Goal: Browse casually: Explore the website without a specific task or goal

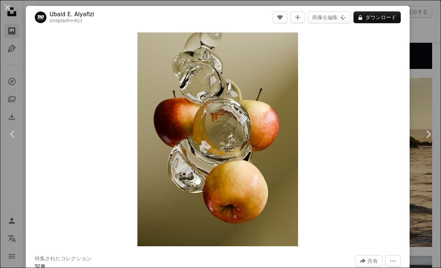
scroll to position [642, 0]
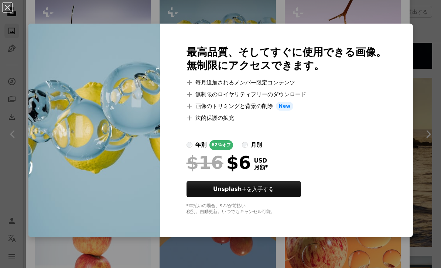
click at [430, 102] on div "An X shape 最高品質、そしてすぐに使用できる画像。 無制限にアクセスできます。 A plus sign 毎月追加されるメンバー限定コンテンツ A p…" at bounding box center [220, 134] width 441 height 268
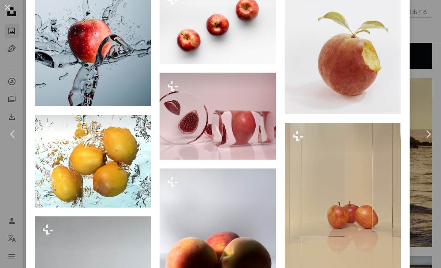
scroll to position [1215, 0]
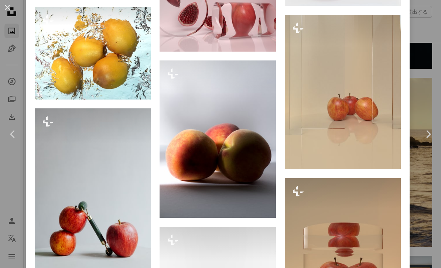
click at [439, 157] on link "Chevron right" at bounding box center [428, 134] width 26 height 71
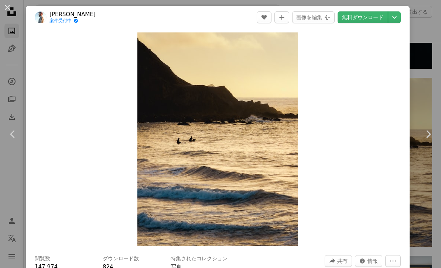
click at [5, 8] on button "An X shape" at bounding box center [7, 7] width 9 height 9
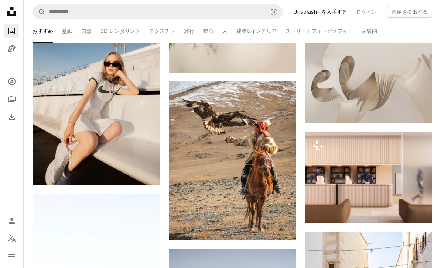
scroll to position [8779, 0]
